Goal: Book appointment/travel/reservation

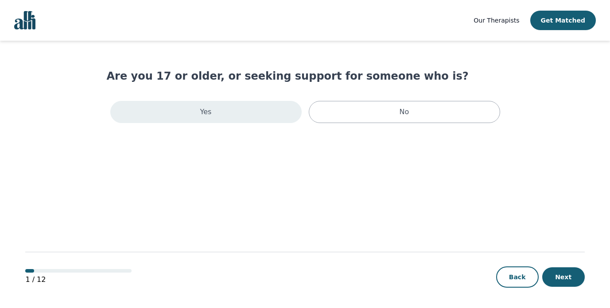
click at [210, 111] on p "Yes" at bounding box center [206, 112] width 12 height 11
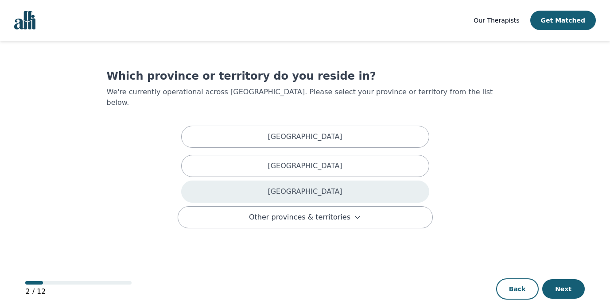
click at [305, 186] on p "[GEOGRAPHIC_DATA]" at bounding box center [305, 191] width 74 height 11
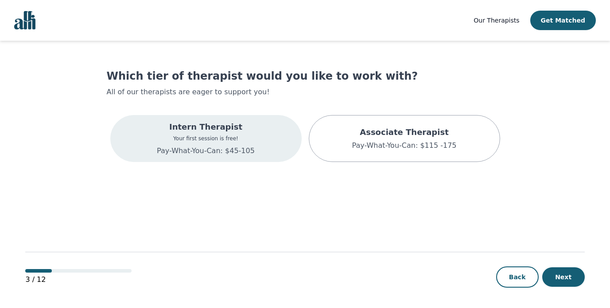
click at [268, 149] on div "Intern Therapist Your first session is free! Pay-What-You-Can: $45-105" at bounding box center [205, 138] width 191 height 47
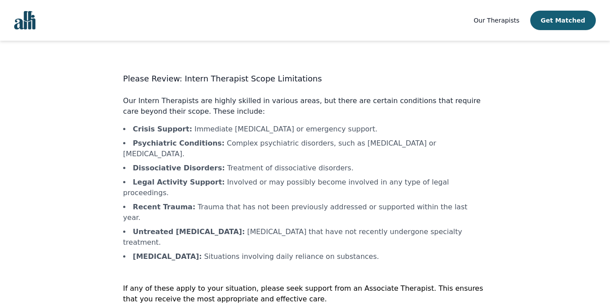
scroll to position [7, 0]
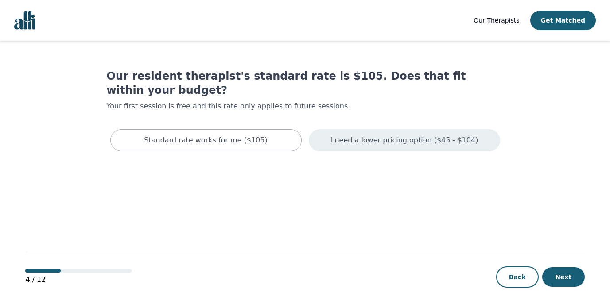
click at [376, 129] on div "I need a lower pricing option ($45 - $104)" at bounding box center [404, 140] width 191 height 22
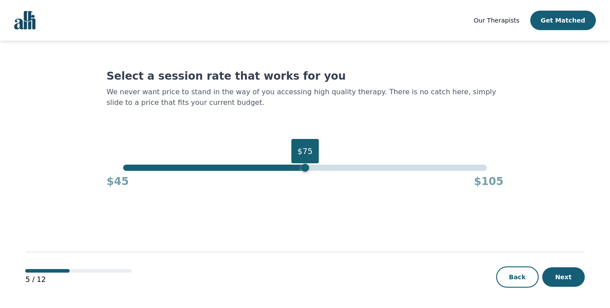
click at [305, 167] on div "$75" at bounding box center [305, 168] width 364 height 6
click at [294, 168] on div "$73" at bounding box center [305, 168] width 364 height 6
click at [278, 167] on div "$73" at bounding box center [305, 168] width 364 height 6
click at [287, 168] on div "$72" at bounding box center [305, 168] width 364 height 6
click at [290, 169] on div "$73" at bounding box center [293, 168] width 8 height 8
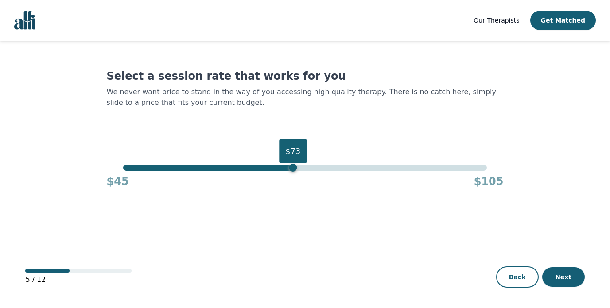
click at [293, 169] on div "$73" at bounding box center [293, 168] width 8 height 8
click at [298, 170] on div "$73" at bounding box center [305, 168] width 364 height 6
click at [272, 168] on div "$69" at bounding box center [305, 168] width 364 height 6
click at [275, 169] on div "$70" at bounding box center [305, 168] width 364 height 6
click at [294, 116] on div "Select a session rate that works for you We never want price to stand in the wa…" at bounding box center [305, 129] width 397 height 120
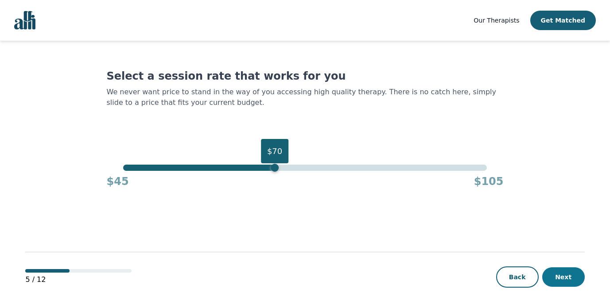
click at [569, 283] on button "Next" at bounding box center [563, 277] width 43 height 19
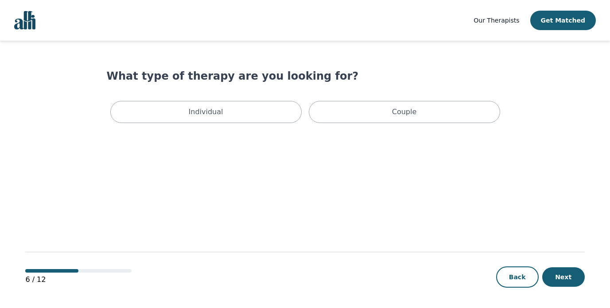
click at [262, 101] on div "Individual Couple" at bounding box center [305, 111] width 397 height 29
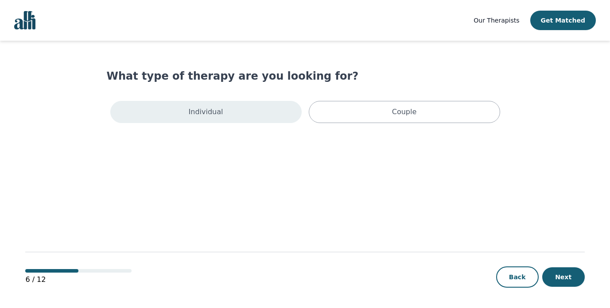
click at [261, 108] on div "Individual" at bounding box center [205, 112] width 191 height 22
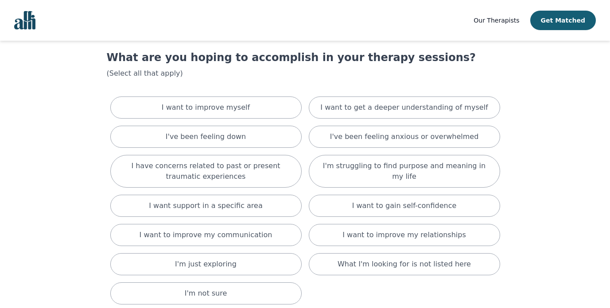
scroll to position [22, 0]
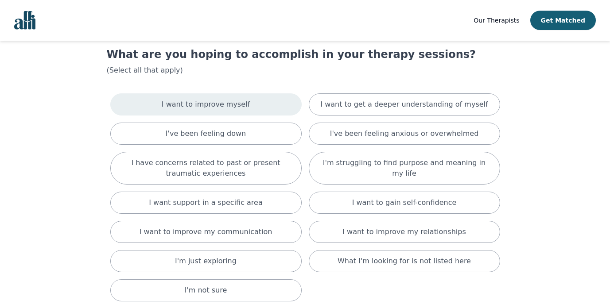
click at [262, 109] on div "I want to improve myself" at bounding box center [205, 104] width 191 height 22
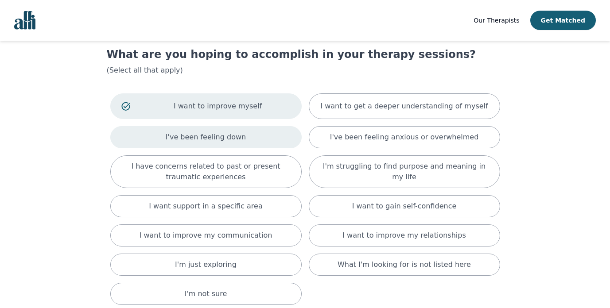
click at [255, 128] on div "I've been feeling down" at bounding box center [205, 137] width 191 height 22
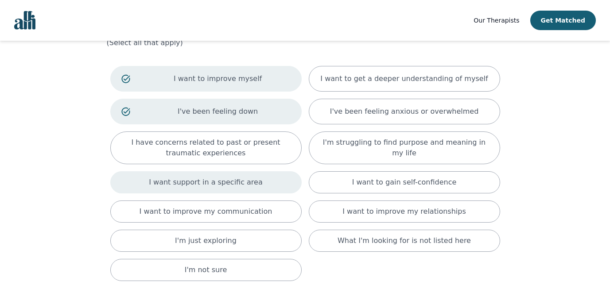
scroll to position [51, 0]
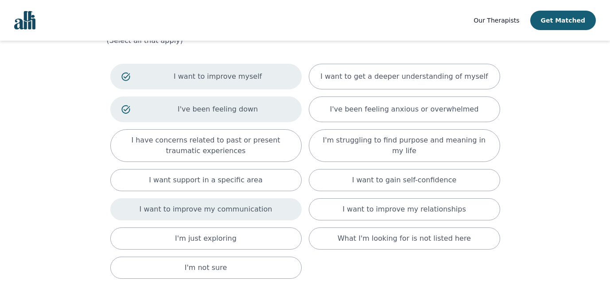
click at [242, 208] on p "I want to improve my communication" at bounding box center [206, 209] width 133 height 11
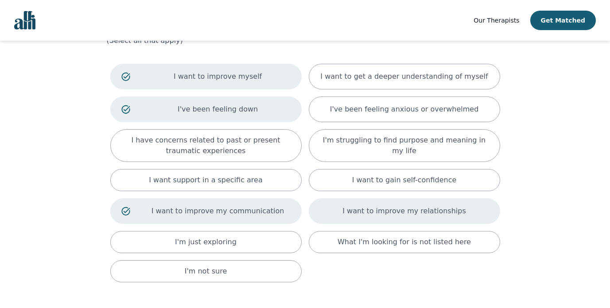
click at [415, 210] on p "I want to improve my relationships" at bounding box center [403, 211] width 123 height 11
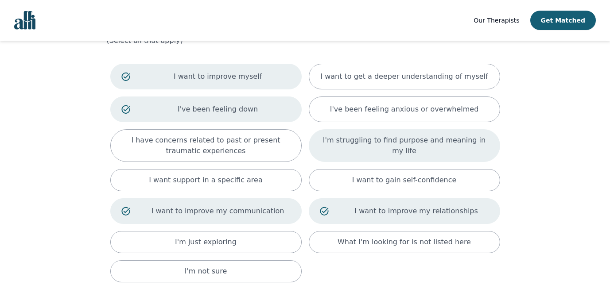
click at [397, 156] on div "I'm struggling to find purpose and meaning in my life" at bounding box center [404, 145] width 191 height 33
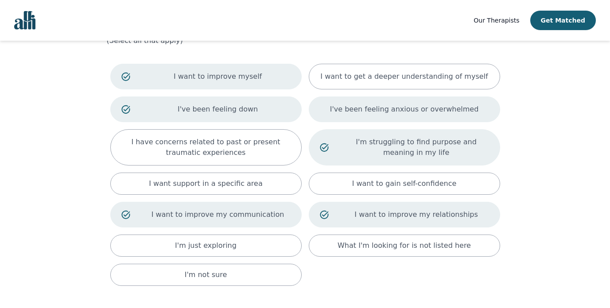
click at [393, 120] on div "I've been feeling anxious or overwhelmed" at bounding box center [404, 110] width 191 height 26
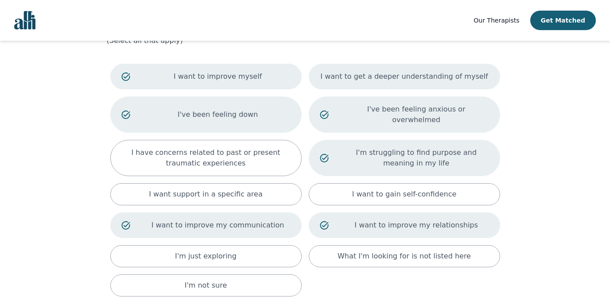
click at [394, 80] on p "I want to get a deeper understanding of myself" at bounding box center [403, 76] width 167 height 11
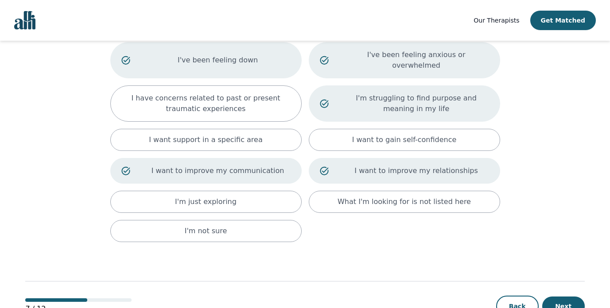
scroll to position [136, 0]
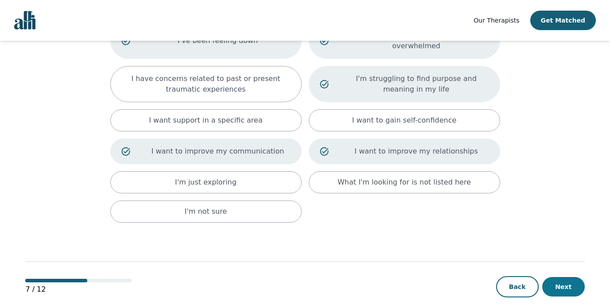
click at [571, 277] on button "Next" at bounding box center [563, 286] width 43 height 19
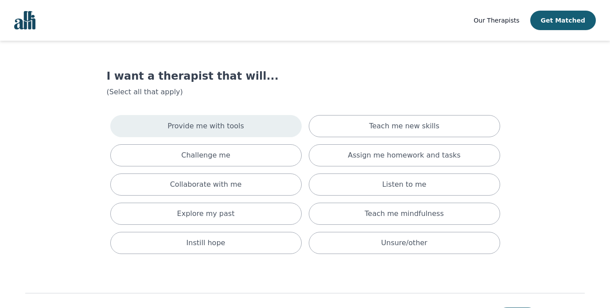
click at [252, 120] on div "Provide me with tools" at bounding box center [205, 126] width 191 height 22
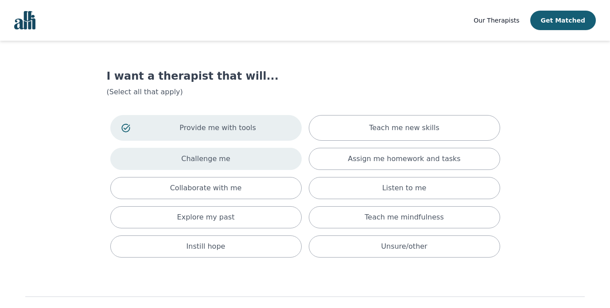
click at [244, 159] on div "Challenge me" at bounding box center [205, 159] width 191 height 22
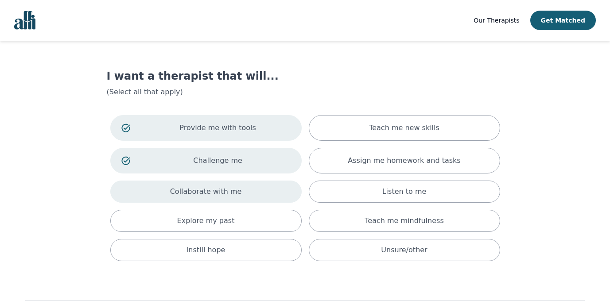
click at [245, 192] on div "Collaborate with me" at bounding box center [205, 192] width 191 height 22
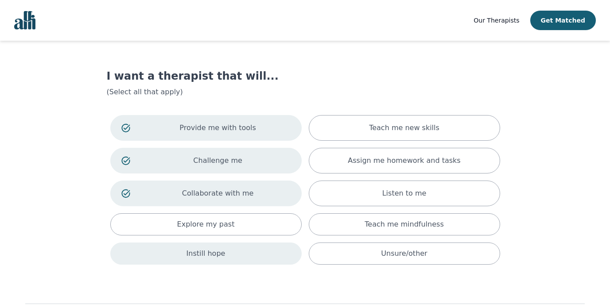
click at [245, 255] on div "Instill hope" at bounding box center [205, 254] width 191 height 22
click at [268, 259] on p "Instill hope" at bounding box center [217, 255] width 145 height 11
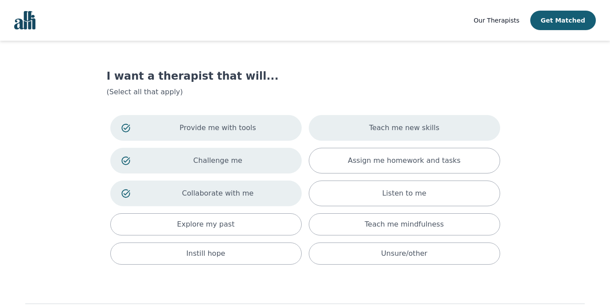
click at [383, 124] on p "Teach me new skills" at bounding box center [404, 128] width 70 height 11
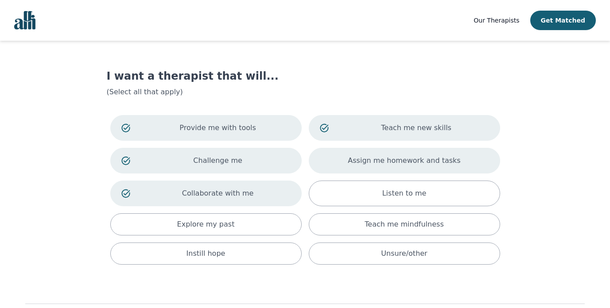
click at [382, 152] on div "Assign me homework and tasks" at bounding box center [404, 161] width 191 height 26
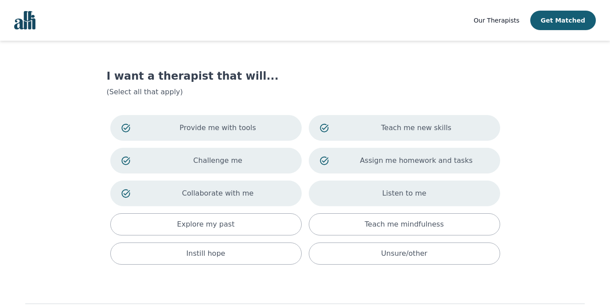
click at [384, 190] on div "Listen to me" at bounding box center [404, 194] width 191 height 26
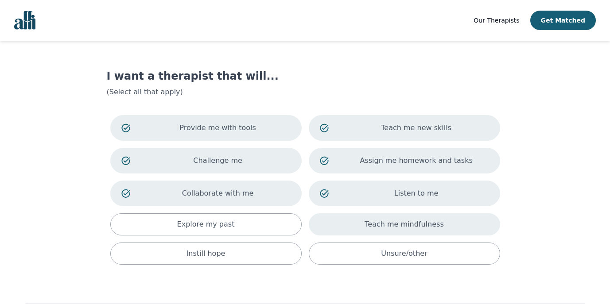
scroll to position [53, 0]
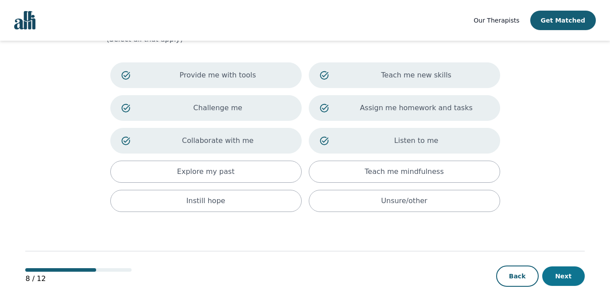
click at [572, 279] on button "Next" at bounding box center [563, 276] width 43 height 19
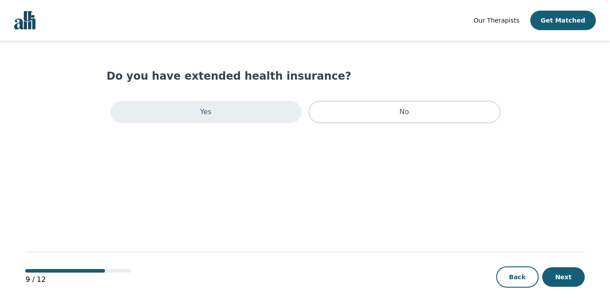
click at [252, 109] on div "Yes" at bounding box center [205, 112] width 191 height 22
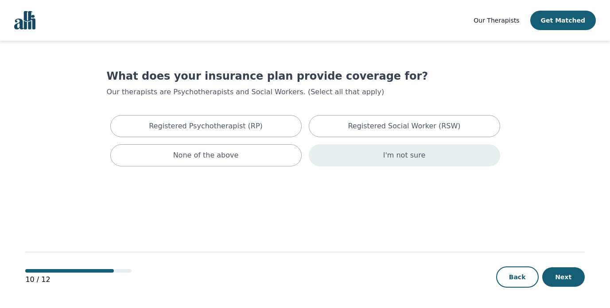
click at [340, 154] on div "I'm not sure" at bounding box center [404, 155] width 191 height 22
click at [574, 274] on button "Next" at bounding box center [563, 277] width 43 height 19
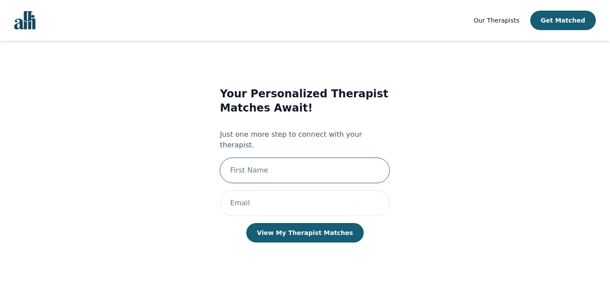
click at [321, 158] on input "text" at bounding box center [305, 171] width 170 height 26
type input "Bénédicte"
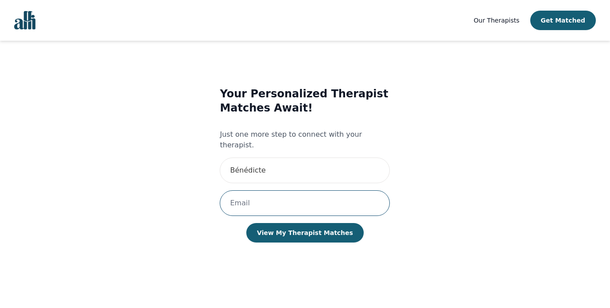
click at [308, 196] on input "email" at bounding box center [305, 203] width 170 height 26
type input "[EMAIL_ADDRESS][DOMAIN_NAME]"
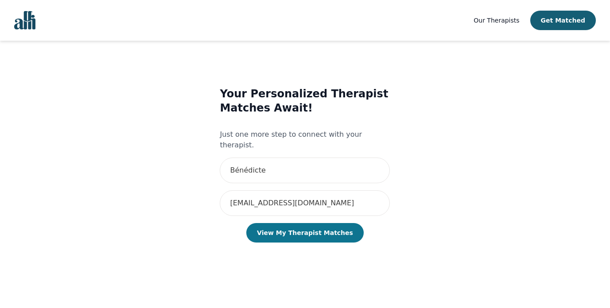
click at [301, 223] on button "View My Therapist Matches" at bounding box center [304, 232] width 117 height 19
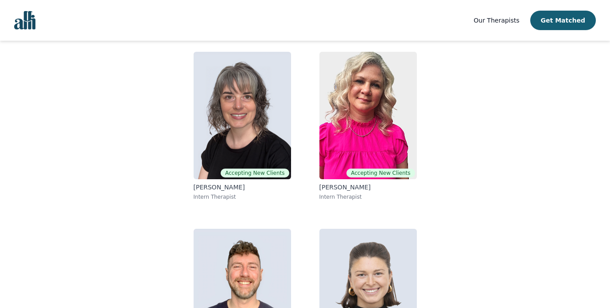
scroll to position [72, 0]
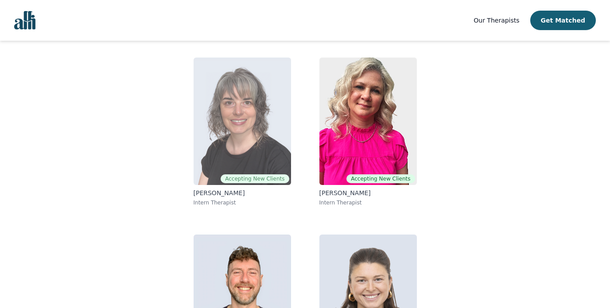
click at [260, 132] on img at bounding box center [242, 122] width 97 height 128
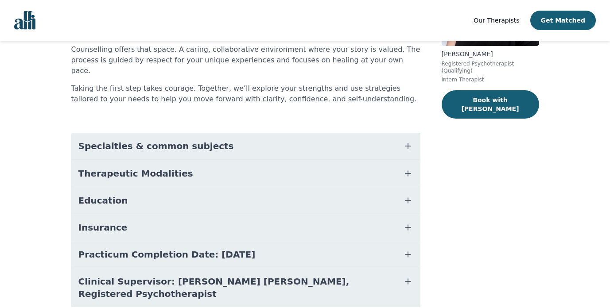
scroll to position [141, 0]
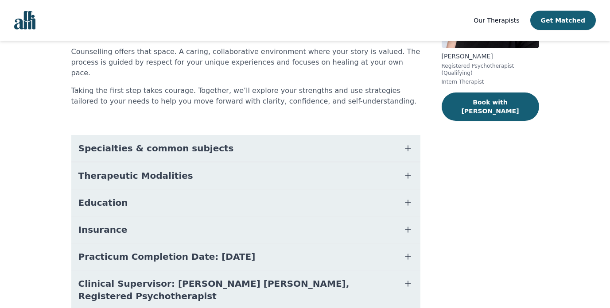
click at [194, 135] on button "Specialties & common subjects" at bounding box center [245, 148] width 349 height 27
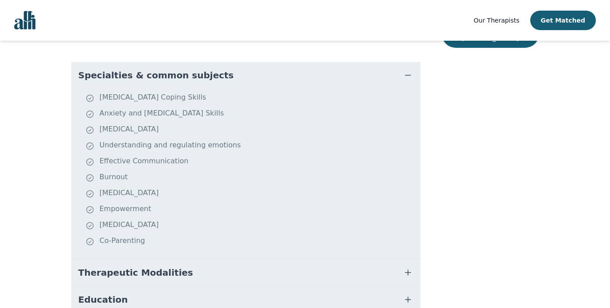
scroll to position [216, 0]
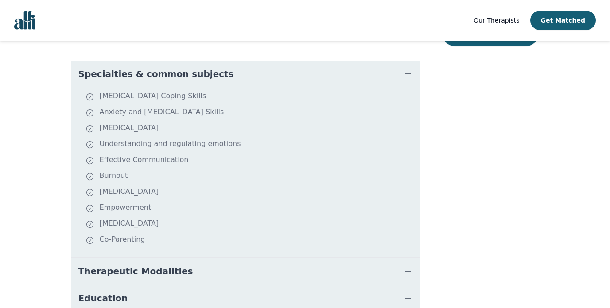
click at [130, 265] on span "Therapeutic Modalities" at bounding box center [135, 271] width 115 height 12
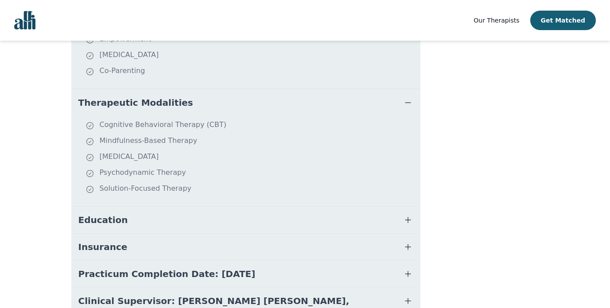
scroll to position [430, 0]
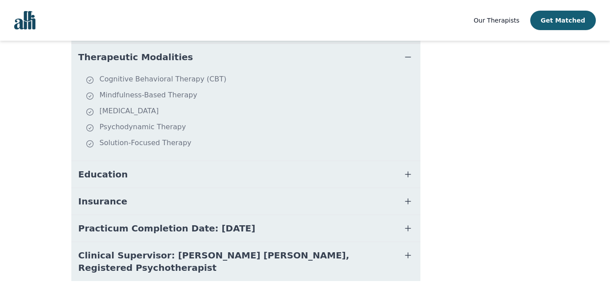
click at [139, 188] on button "Insurance" at bounding box center [245, 201] width 349 height 27
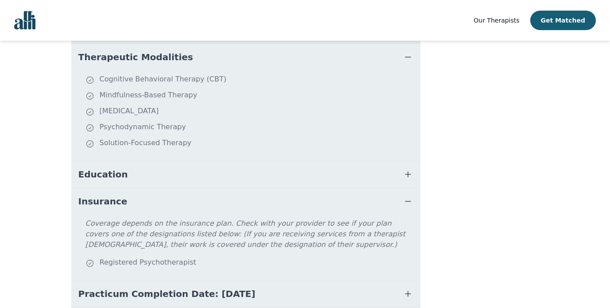
click at [139, 188] on button "Insurance" at bounding box center [245, 201] width 349 height 27
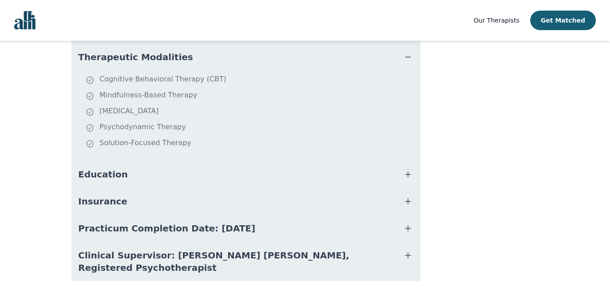
click at [142, 163] on button "Education" at bounding box center [245, 174] width 349 height 27
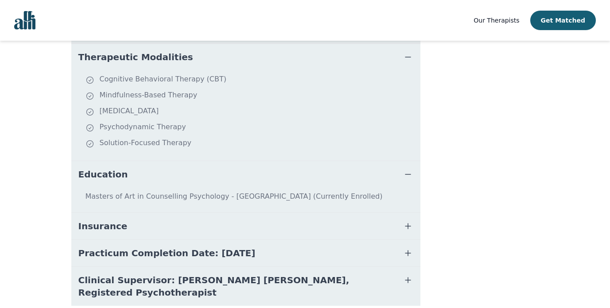
click at [142, 164] on button "Education" at bounding box center [245, 174] width 349 height 27
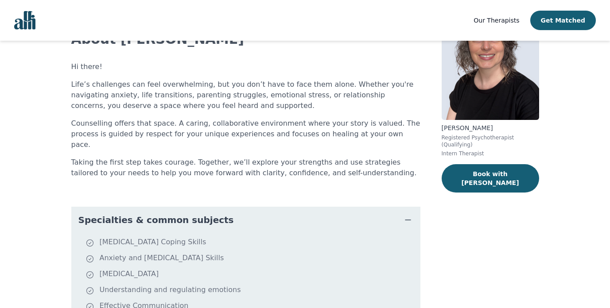
scroll to position [51, 0]
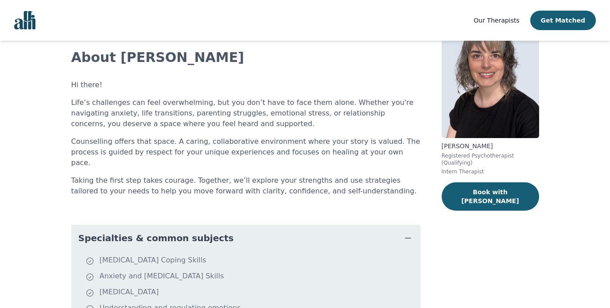
click at [137, 232] on span "Specialties & common subjects" at bounding box center [155, 238] width 155 height 12
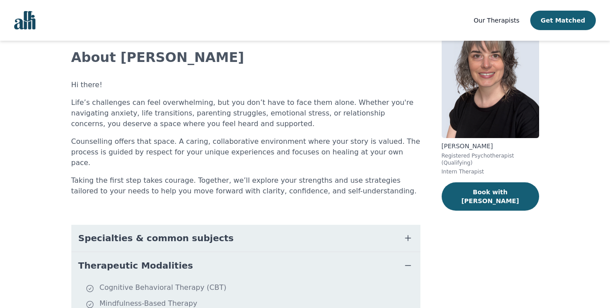
click at [137, 252] on button "Therapeutic Modalities" at bounding box center [245, 265] width 349 height 27
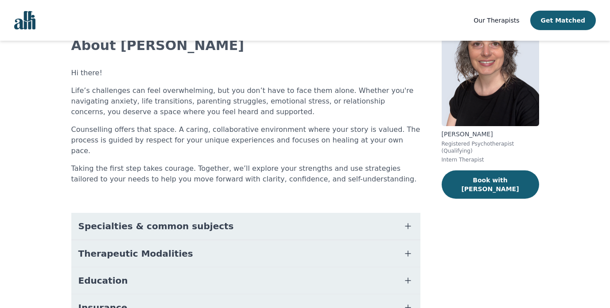
scroll to position [0, 0]
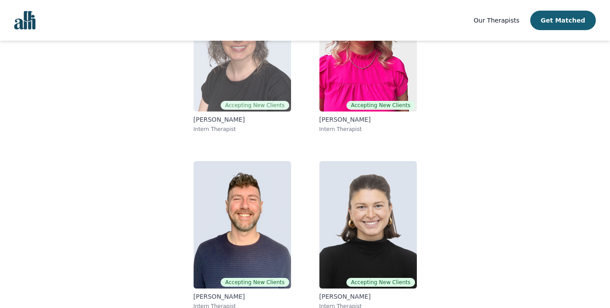
scroll to position [154, 0]
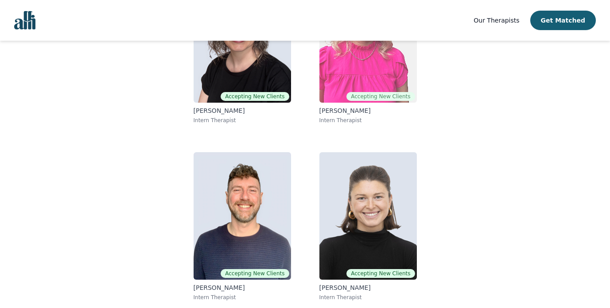
click at [359, 71] on img at bounding box center [367, 39] width 97 height 128
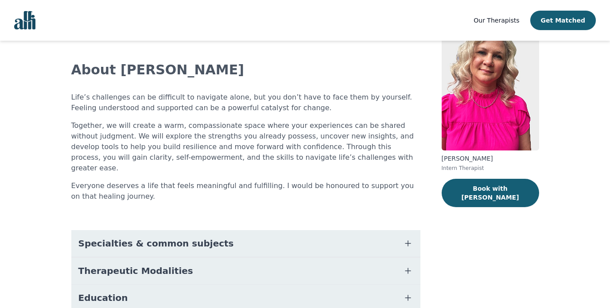
scroll to position [39, 0]
click at [252, 230] on button "Specialties & common subjects" at bounding box center [245, 243] width 349 height 27
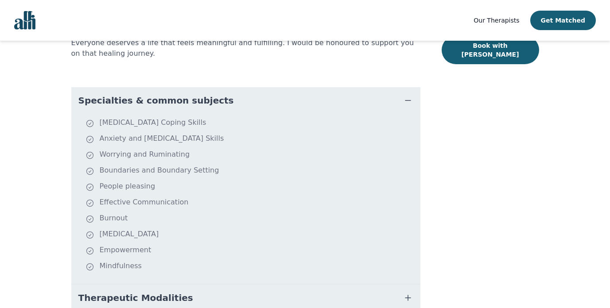
scroll to position [182, 0]
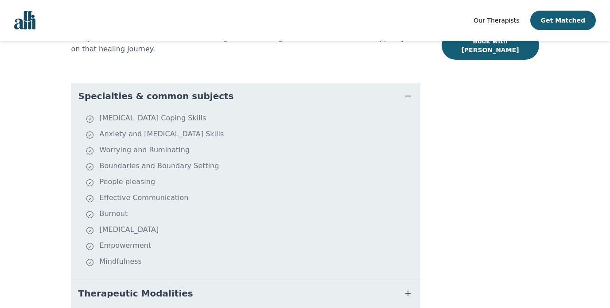
click at [126, 280] on button "Therapeutic Modalities" at bounding box center [245, 293] width 349 height 27
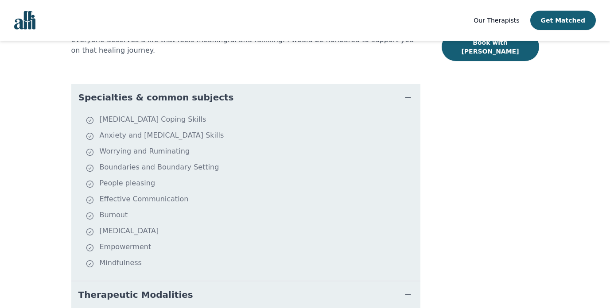
scroll to position [183, 0]
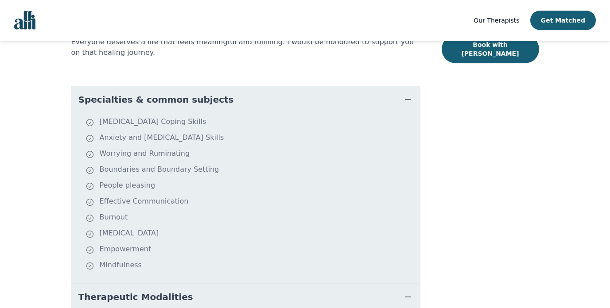
click at [133, 93] on span "Specialties & common subjects" at bounding box center [155, 99] width 155 height 12
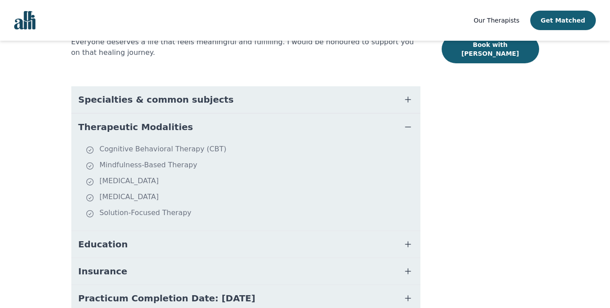
click at [132, 121] on span "Therapeutic Modalities" at bounding box center [135, 127] width 115 height 12
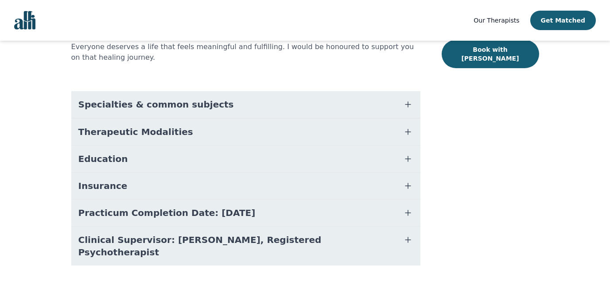
scroll to position [155, 0]
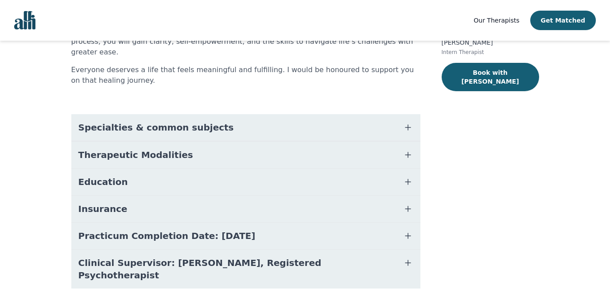
click at [133, 121] on span "Specialties & common subjects" at bounding box center [155, 127] width 155 height 12
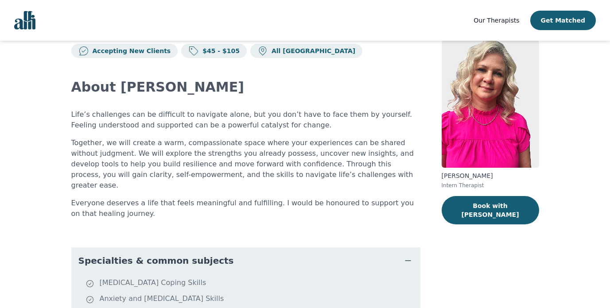
scroll to position [0, 0]
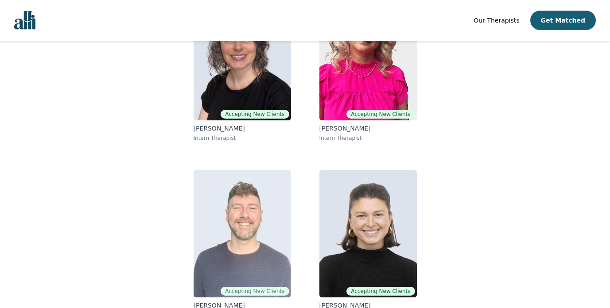
scroll to position [154, 0]
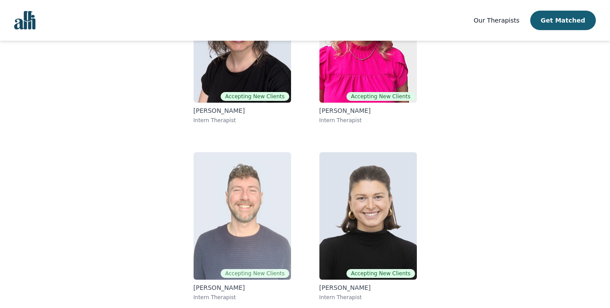
click at [252, 206] on img at bounding box center [242, 216] width 97 height 128
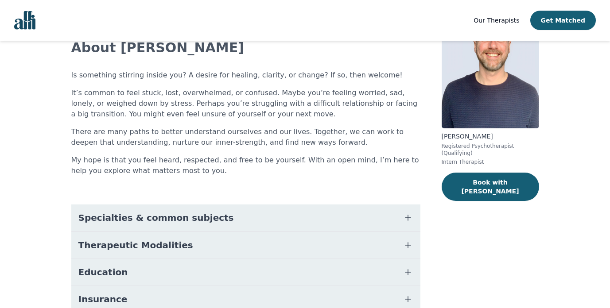
scroll to position [62, 0]
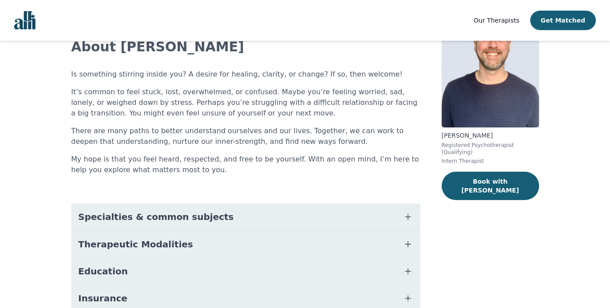
scroll to position [154, 0]
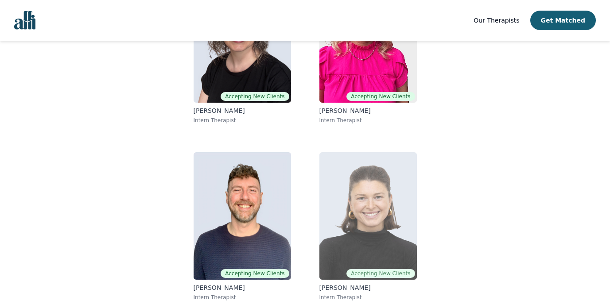
click at [331, 203] on img at bounding box center [367, 216] width 97 height 128
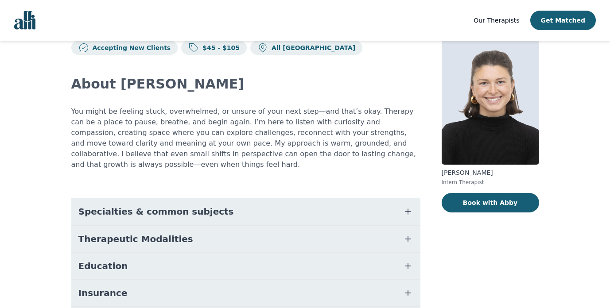
scroll to position [26, 0]
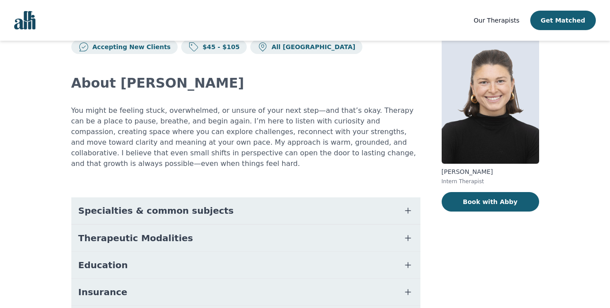
click at [331, 203] on button "Specialties & common subjects" at bounding box center [245, 211] width 349 height 27
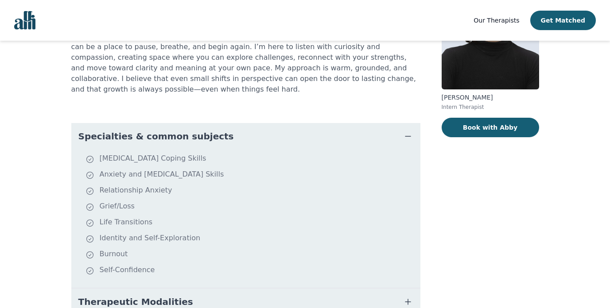
scroll to position [101, 0]
click at [161, 133] on span "Specialties & common subjects" at bounding box center [155, 136] width 155 height 12
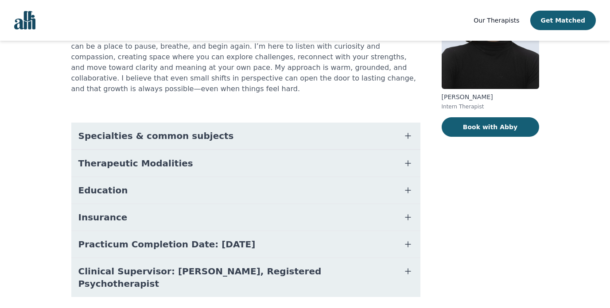
click at [159, 165] on span "Therapeutic Modalities" at bounding box center [135, 163] width 115 height 12
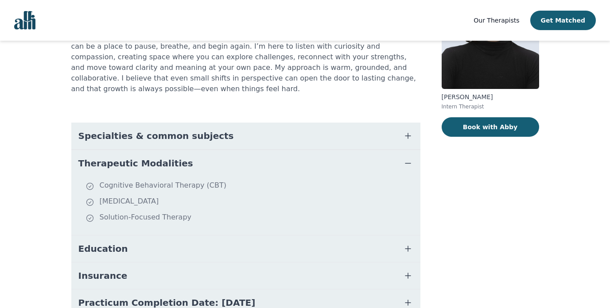
click at [152, 159] on span "Therapeutic Modalities" at bounding box center [135, 163] width 115 height 12
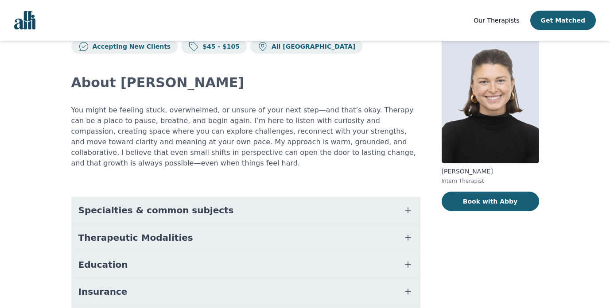
scroll to position [0, 0]
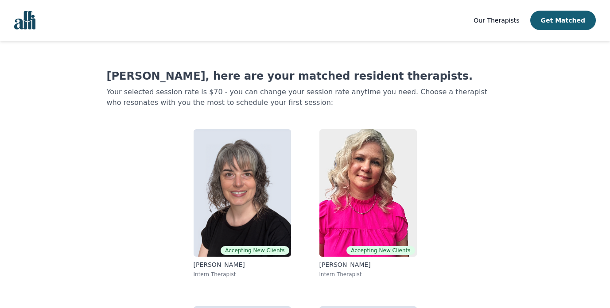
scroll to position [120, 0]
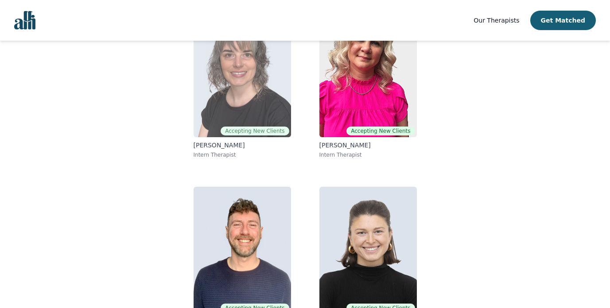
click at [268, 98] on img at bounding box center [242, 74] width 97 height 128
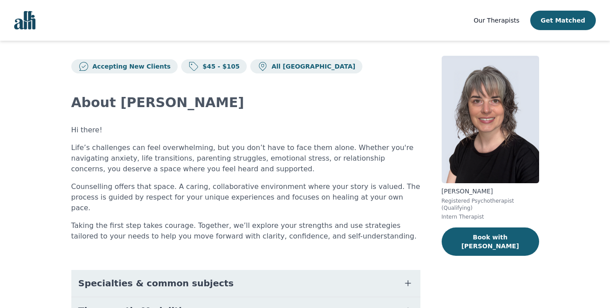
scroll to position [7, 0]
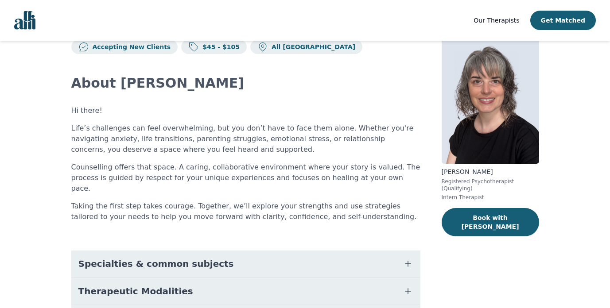
click at [370, 251] on button "Specialties & common subjects" at bounding box center [245, 264] width 349 height 27
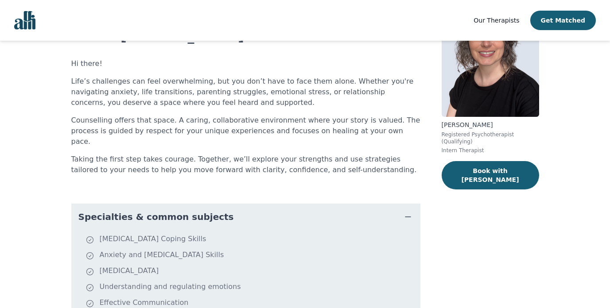
scroll to position [58, 0]
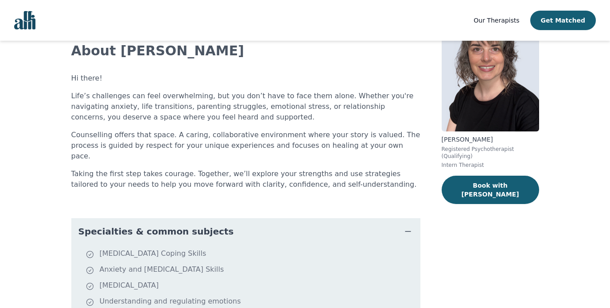
scroll to position [120, 0]
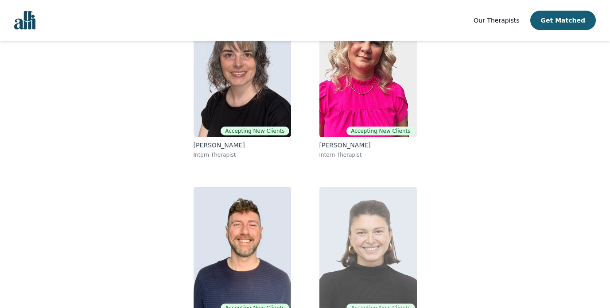
click at [363, 244] on img at bounding box center [367, 251] width 97 height 128
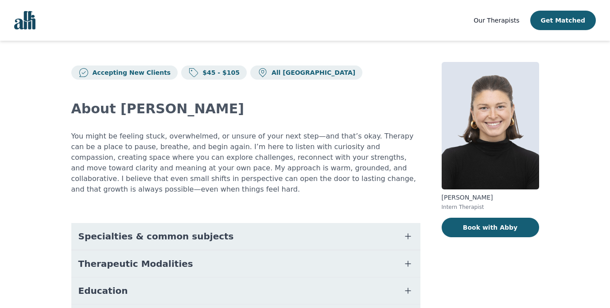
click at [309, 239] on button "Specialties & common subjects" at bounding box center [245, 236] width 349 height 27
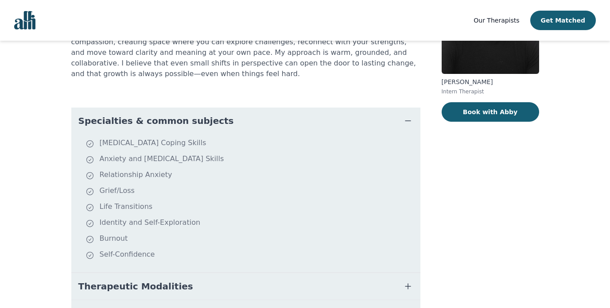
scroll to position [128, 0]
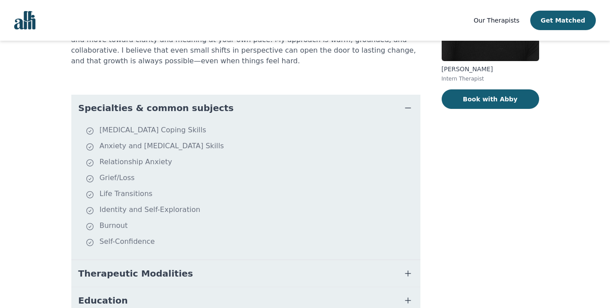
click at [149, 270] on span "Therapeutic Modalities" at bounding box center [135, 274] width 115 height 12
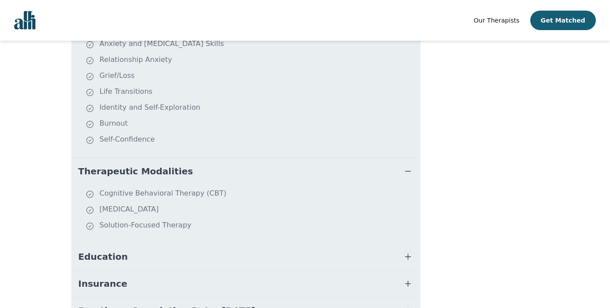
scroll to position [234, 0]
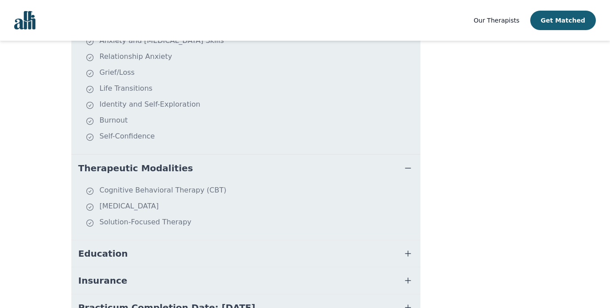
click at [159, 168] on span "Therapeutic Modalities" at bounding box center [135, 168] width 115 height 12
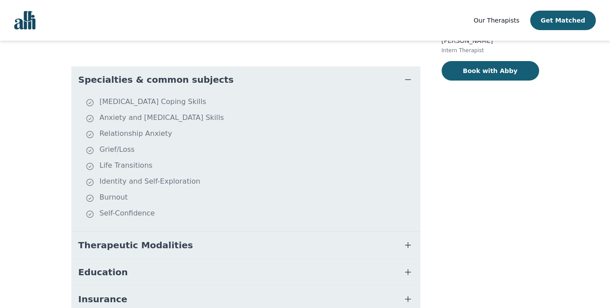
scroll to position [154, 0]
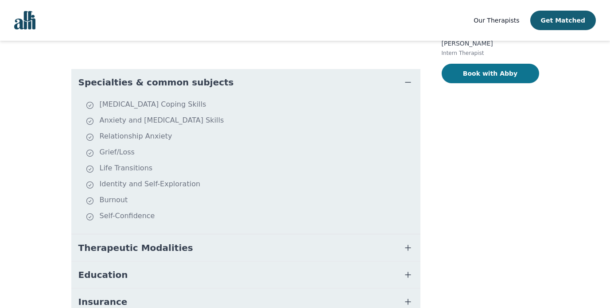
click at [489, 70] on button "Book with Abby" at bounding box center [490, 73] width 97 height 19
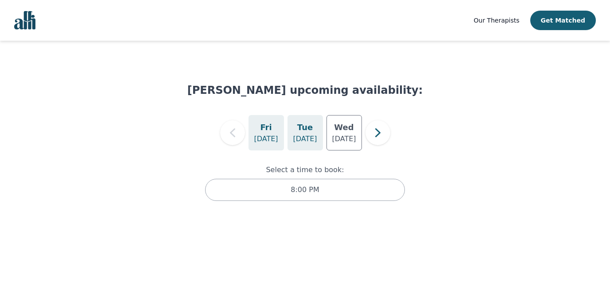
click at [316, 121] on div "[DATE]" at bounding box center [304, 132] width 35 height 35
click at [349, 135] on p "[DATE]" at bounding box center [344, 139] width 24 height 11
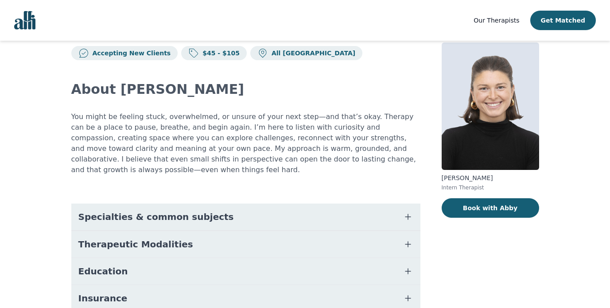
scroll to position [12, 0]
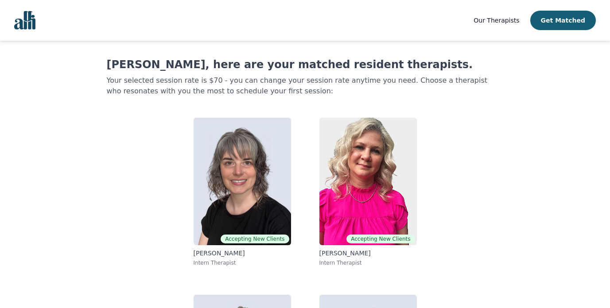
scroll to position [120, 0]
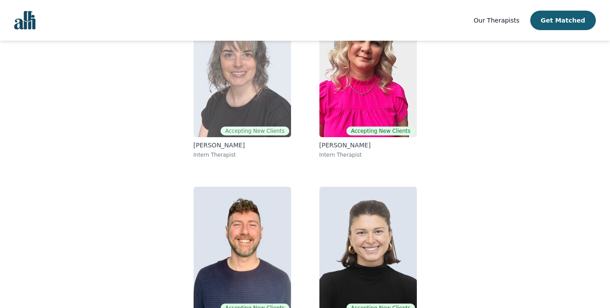
click at [268, 97] on img at bounding box center [242, 74] width 97 height 128
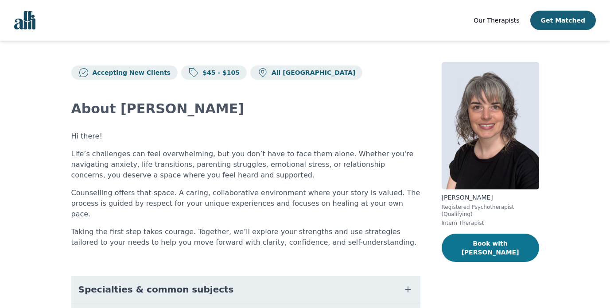
click at [457, 250] on button "Book with [PERSON_NAME]" at bounding box center [490, 248] width 97 height 28
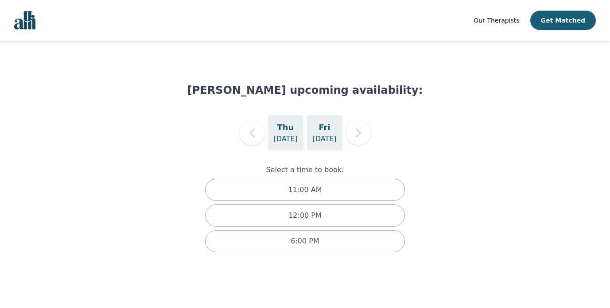
click at [330, 132] on div "[DATE]" at bounding box center [324, 132] width 35 height 35
click at [287, 130] on h5 "Thu" at bounding box center [285, 127] width 17 height 12
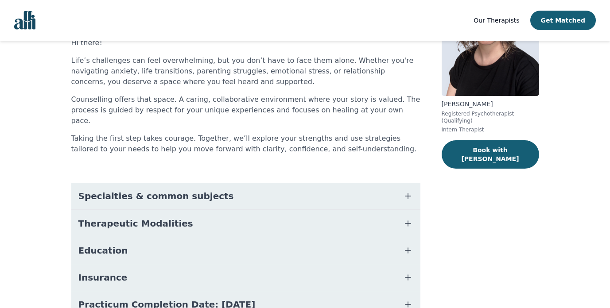
scroll to position [95, 0]
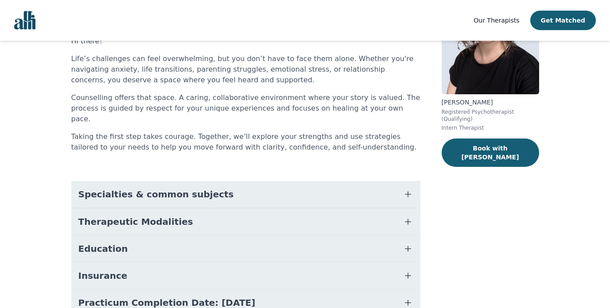
click at [132, 188] on span "Specialties & common subjects" at bounding box center [155, 194] width 155 height 12
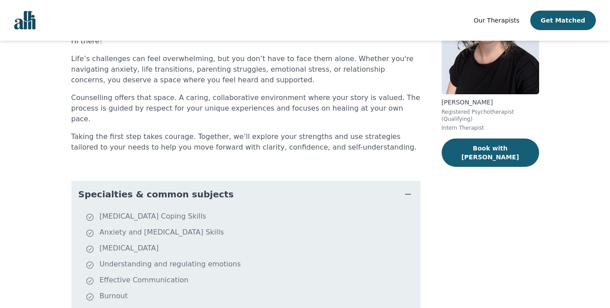
click at [132, 188] on span "Specialties & common subjects" at bounding box center [155, 194] width 155 height 12
